Goal: Transaction & Acquisition: Download file/media

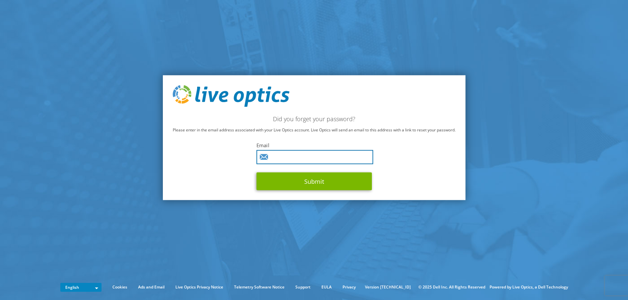
click at [300, 164] on input "text" at bounding box center [315, 157] width 117 height 14
paste input "vohoroshko@loe.lviv.ua"
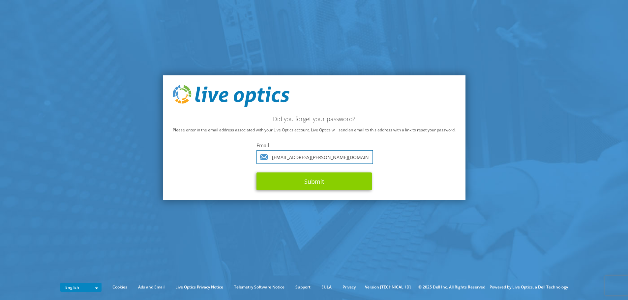
type input "[EMAIL_ADDRESS][DOMAIN_NAME]"
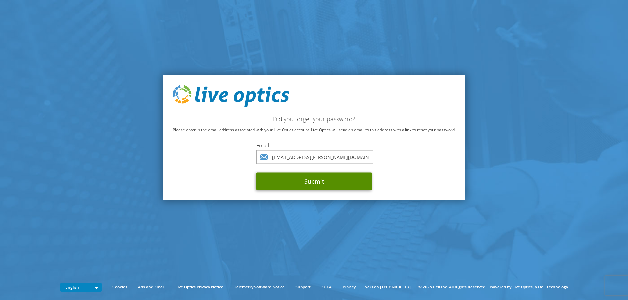
click at [325, 184] on button "Submit" at bounding box center [314, 181] width 115 height 18
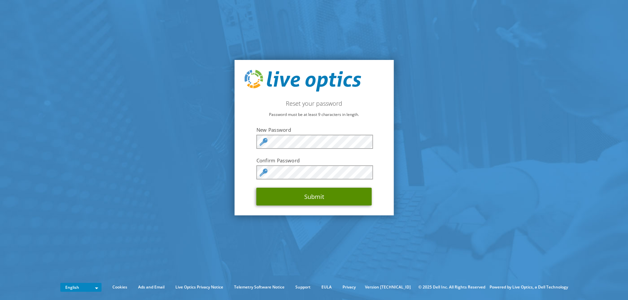
click at [329, 193] on button "Submit" at bounding box center [314, 197] width 115 height 18
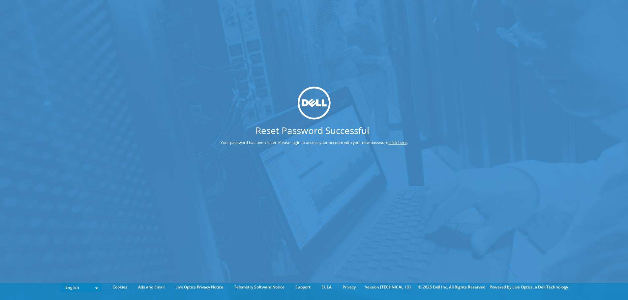
click at [401, 143] on link "click here" at bounding box center [397, 143] width 17 height 6
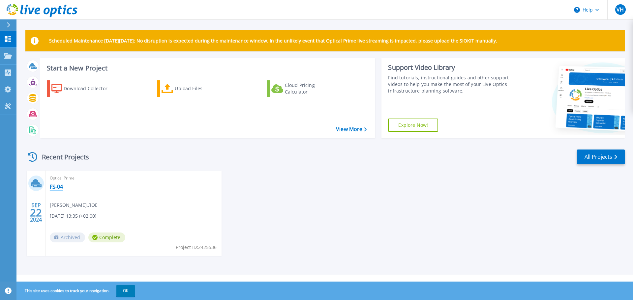
click at [58, 188] on link "FS-04" at bounding box center [56, 187] width 13 height 7
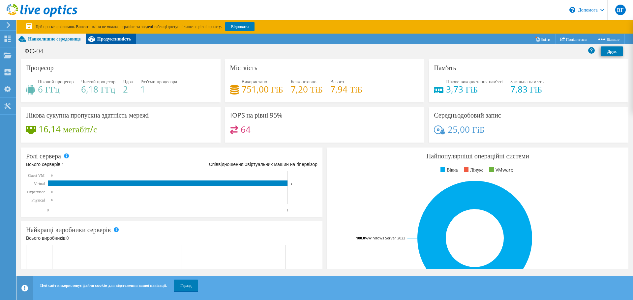
click at [118, 38] on font "Продуктивність" at bounding box center [114, 39] width 34 height 6
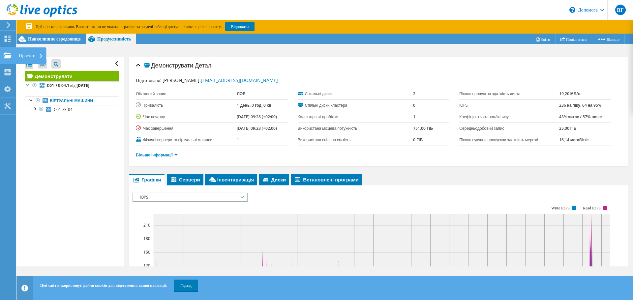
click at [7, 59] on div at bounding box center [8, 56] width 8 height 7
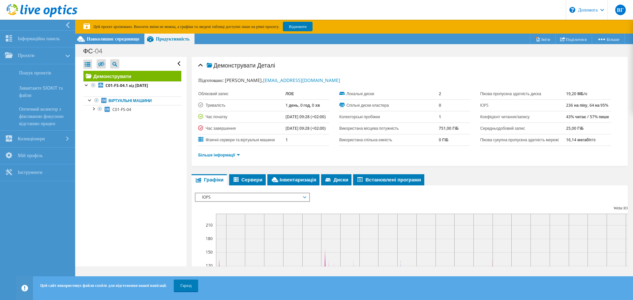
click at [32, 12] on use at bounding box center [42, 10] width 71 height 13
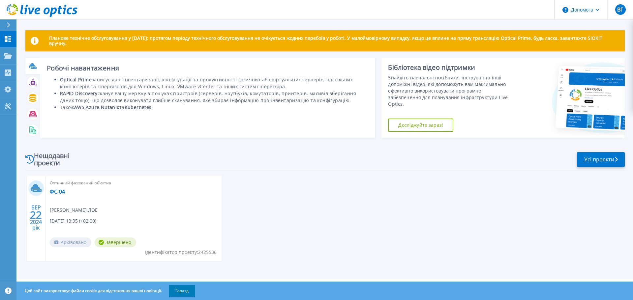
click at [31, 72] on div at bounding box center [32, 66] width 15 height 16
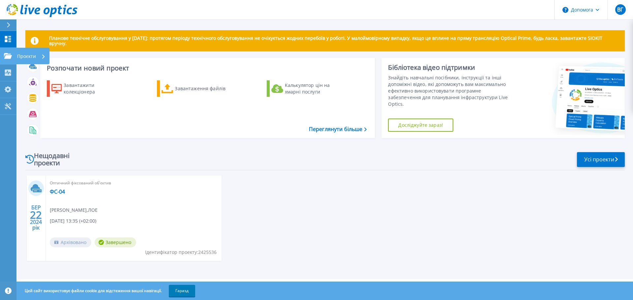
click at [8, 57] on icon at bounding box center [8, 56] width 8 height 6
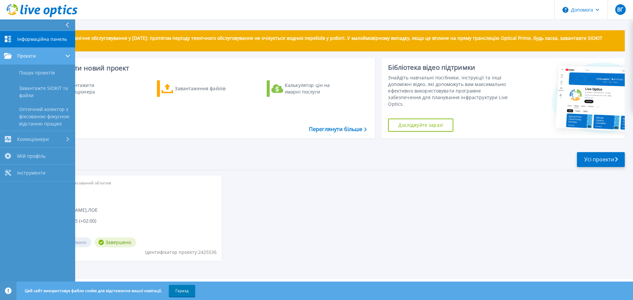
click at [70, 56] on icon at bounding box center [68, 56] width 4 height 3
click at [70, 56] on div at bounding box center [69, 55] width 6 height 5
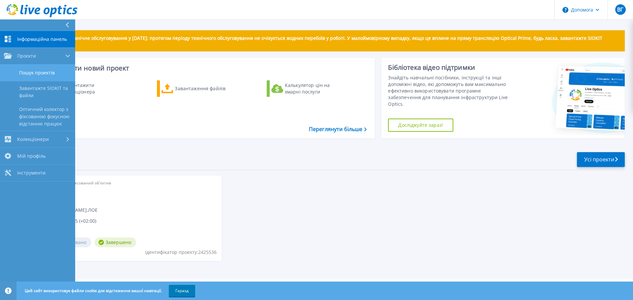
click at [54, 75] on font "Пошук проектів" at bounding box center [37, 73] width 36 height 6
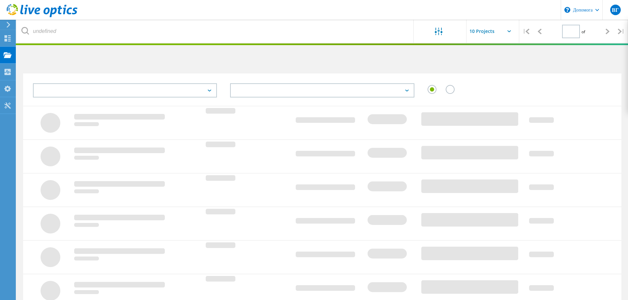
type input "1"
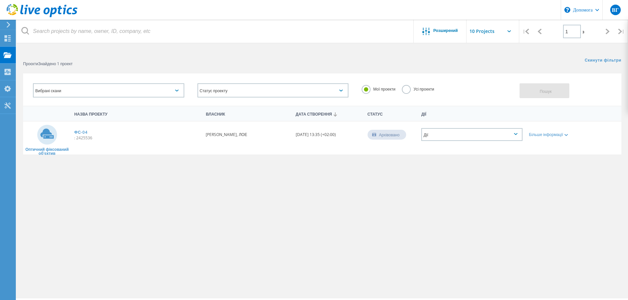
click at [517, 135] on icon at bounding box center [516, 134] width 4 height 2
click at [556, 143] on div "Більше інформації" at bounding box center [550, 133] width 48 height 22
click at [559, 134] on font "Більше інформації" at bounding box center [546, 135] width 34 height 6
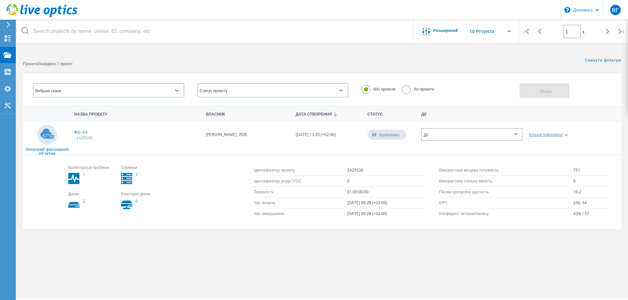
click at [552, 135] on font "Більше інформації" at bounding box center [546, 135] width 34 height 6
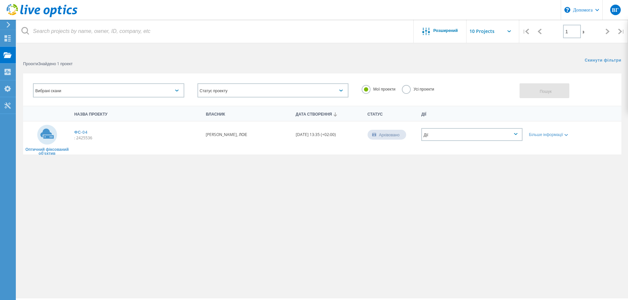
click at [15, 11] on use at bounding box center [42, 10] width 71 height 13
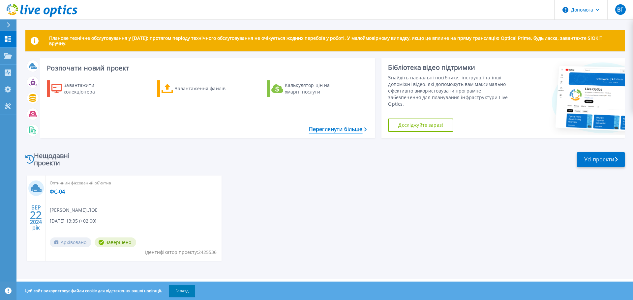
click at [339, 133] on font "Переглянути більше" at bounding box center [336, 129] width 54 height 7
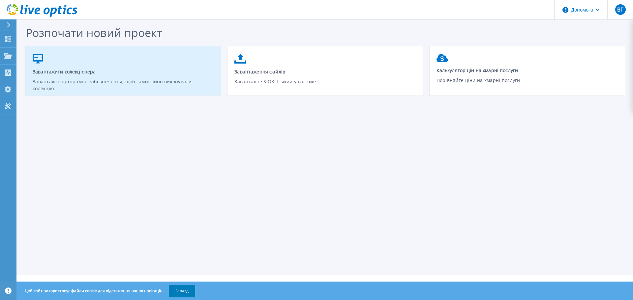
click at [109, 64] on link "Завантажити колекціонера Завантажте програмне забезпечення, щоб самостійно вико…" at bounding box center [123, 74] width 195 height 47
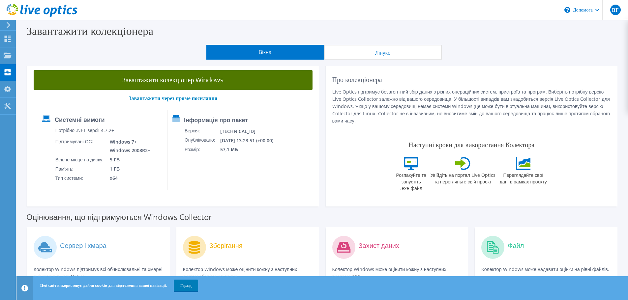
click at [175, 80] on font "Завантажити колекціонер Windows" at bounding box center [172, 80] width 101 height 9
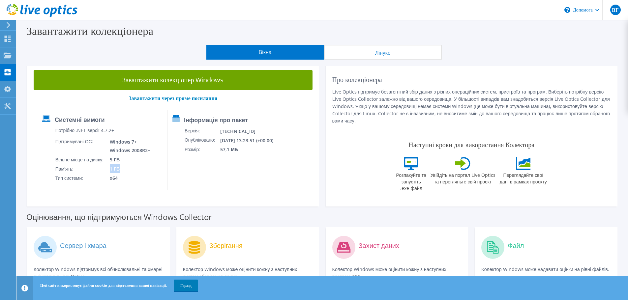
drag, startPoint x: 124, startPoint y: 169, endPoint x: 105, endPoint y: 171, distance: 18.9
click at [104, 169] on tr "Пам'ять: 1 ГБ" at bounding box center [103, 168] width 97 height 9
click at [124, 169] on td "1 ГБ" at bounding box center [128, 168] width 47 height 9
